Goal: Information Seeking & Learning: Find specific page/section

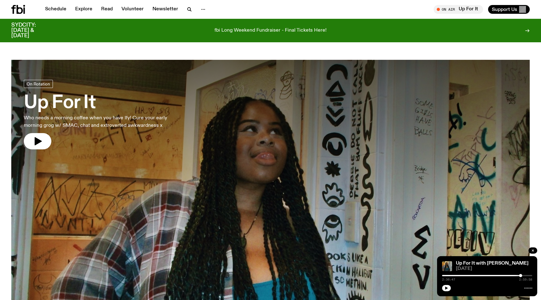
scroll to position [1169, 0]
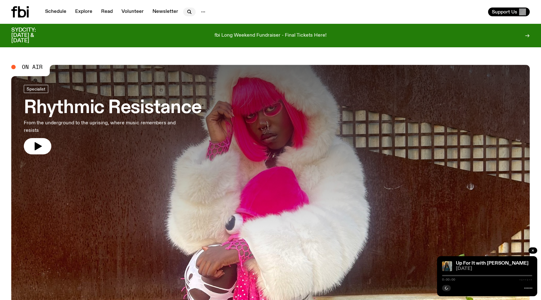
click at [189, 12] on icon "button" at bounding box center [190, 12] width 8 height 8
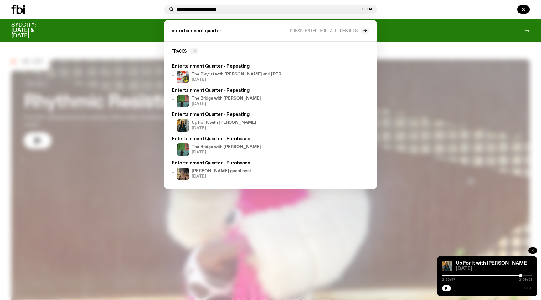
scroll to position [2, 0]
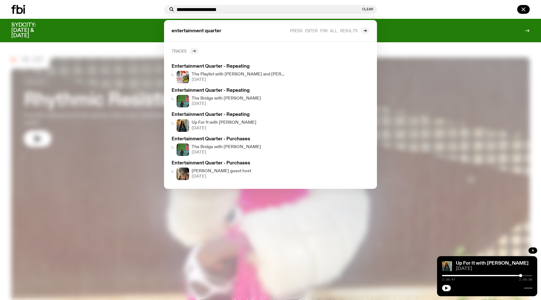
type input "**********"
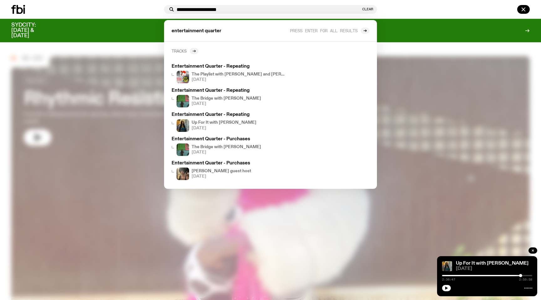
click at [195, 50] on icon at bounding box center [195, 51] width 1 height 2
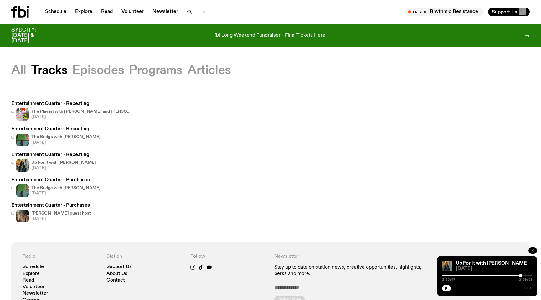
click at [95, 70] on button "Episodes" at bounding box center [98, 70] width 52 height 11
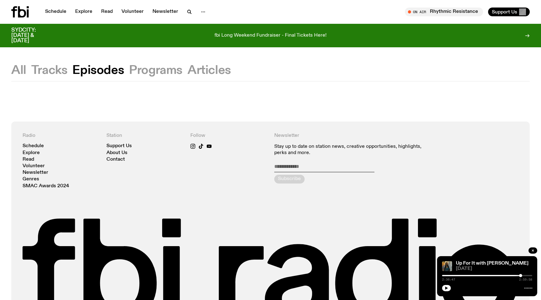
click at [155, 73] on button "Programs" at bounding box center [156, 70] width 54 height 11
click at [211, 72] on button "Articles" at bounding box center [210, 70] width 44 height 11
